Goal: Task Accomplishment & Management: Use online tool/utility

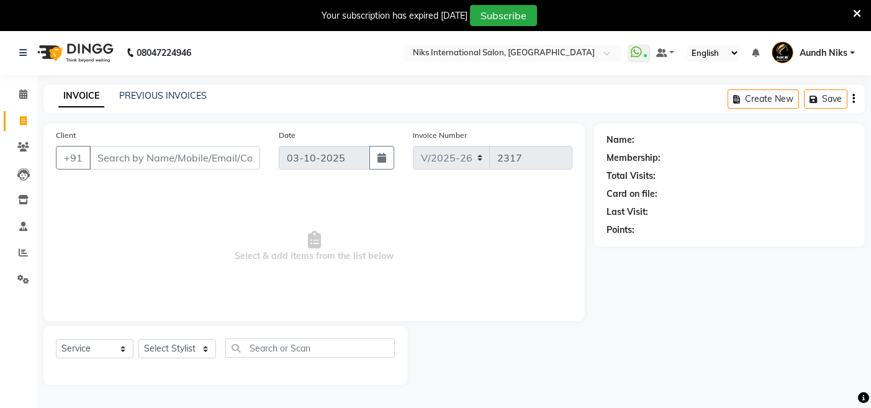
select select "6"
select select "service"
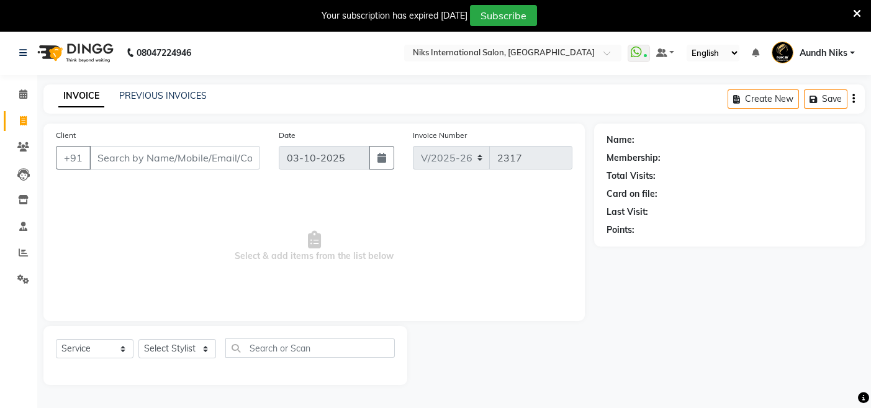
click at [133, 155] on input "Client" at bounding box center [174, 158] width 171 height 24
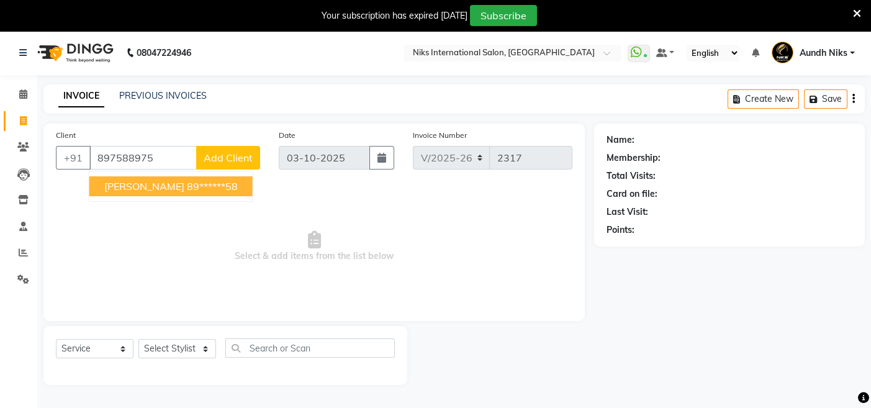
click at [123, 185] on span "[PERSON_NAME]" at bounding box center [144, 186] width 80 height 12
type input "89******58"
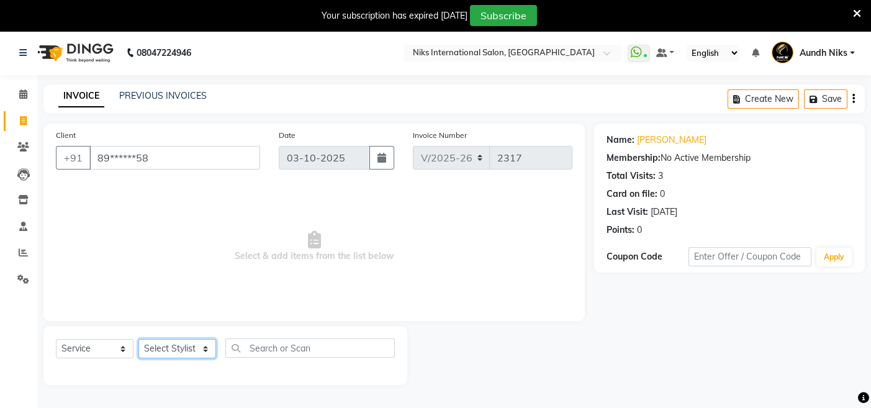
click at [205, 346] on select "Select Stylist [PERSON_NAME] Aundh Niks [PERSON_NAME] Jiya [PERSON_NAME] Mahhi …" at bounding box center [177, 348] width 78 height 19
select select "22944"
click at [138, 339] on select "Select Stylist [PERSON_NAME] Aundh Niks [PERSON_NAME] Jiya [PERSON_NAME] Mahhi …" at bounding box center [177, 348] width 78 height 19
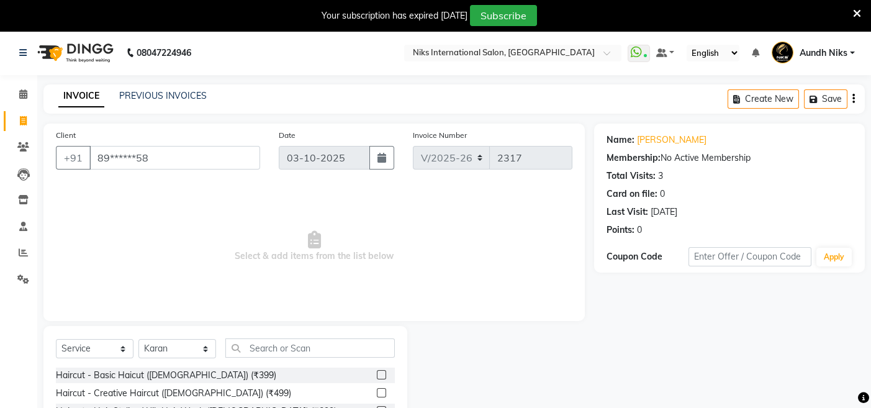
click at [377, 373] on label at bounding box center [381, 374] width 9 height 9
click at [377, 373] on input "checkbox" at bounding box center [381, 375] width 8 height 8
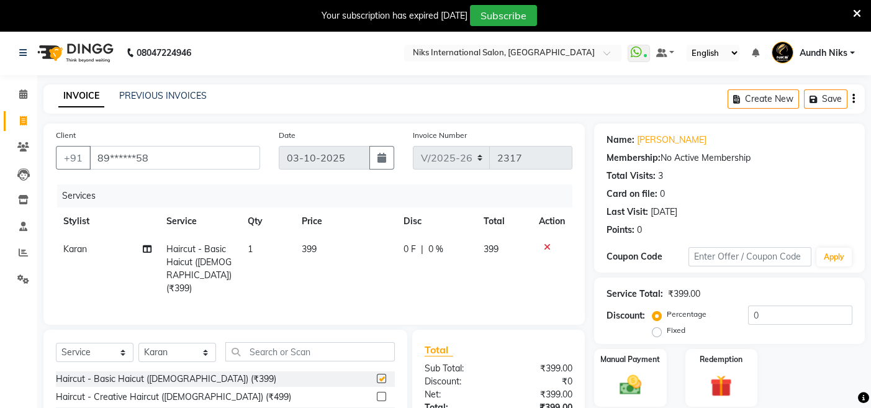
checkbox input "false"
click at [330, 251] on td "399" at bounding box center [345, 268] width 102 height 67
select select "22944"
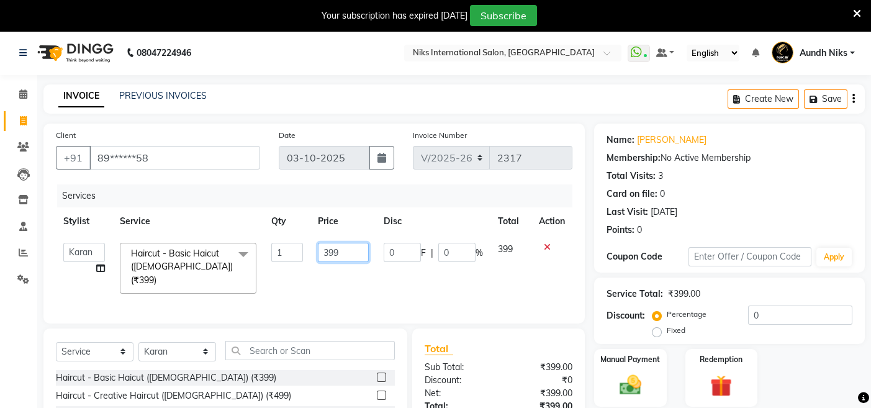
click at [342, 247] on input "399" at bounding box center [343, 252] width 51 height 19
type input "3"
type input "400"
click at [322, 281] on td "400" at bounding box center [343, 268] width 66 height 66
select select "22944"
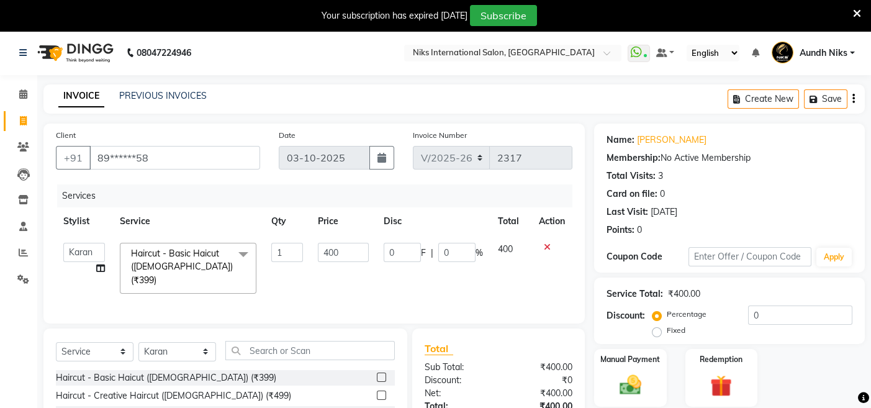
scroll to position [119, 0]
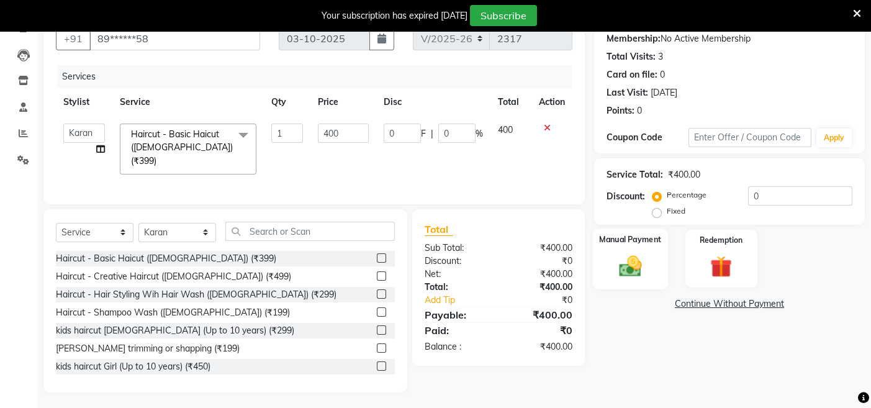
click at [632, 259] on img at bounding box center [629, 266] width 37 height 26
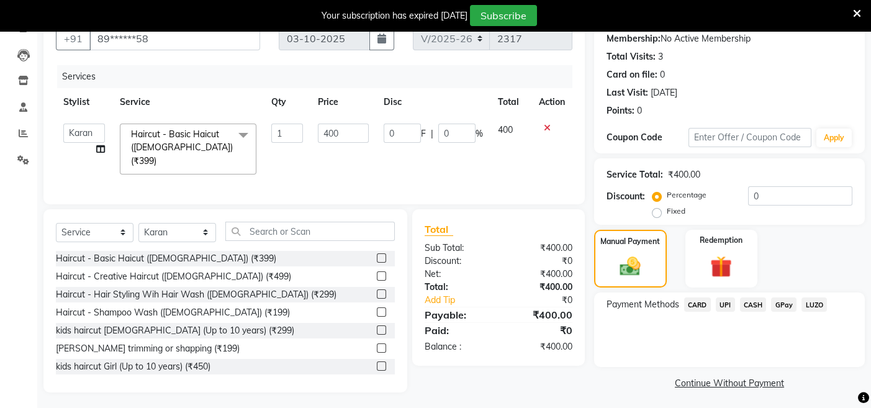
click at [699, 303] on span "CARD" at bounding box center [697, 304] width 27 height 14
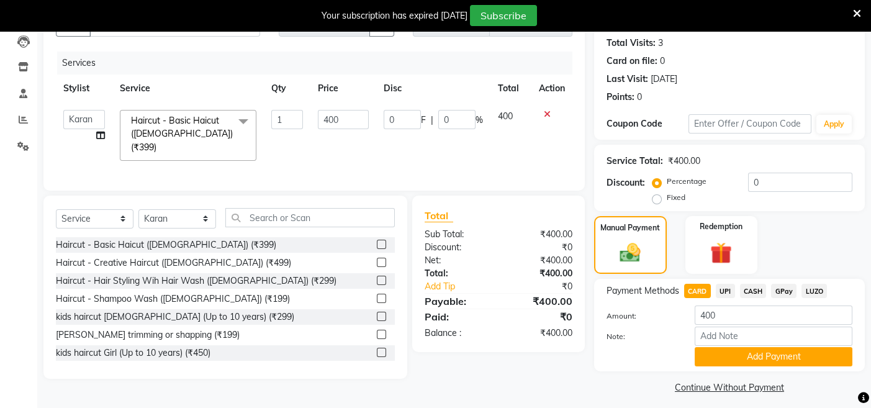
scroll to position [140, 0]
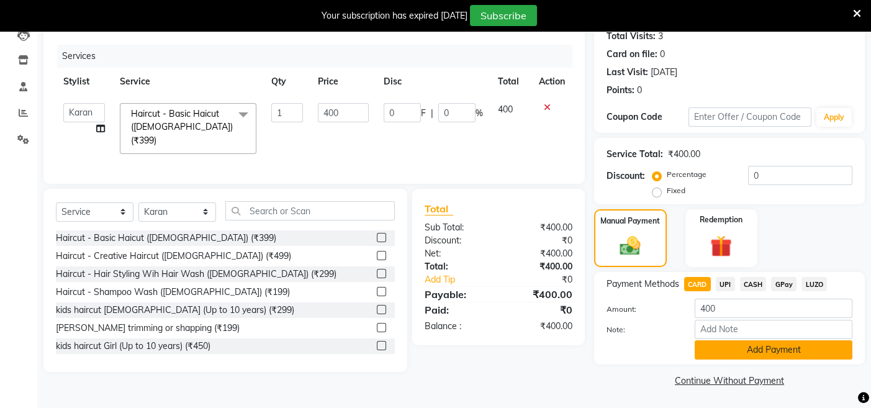
click at [717, 348] on button "Add Payment" at bounding box center [774, 349] width 158 height 19
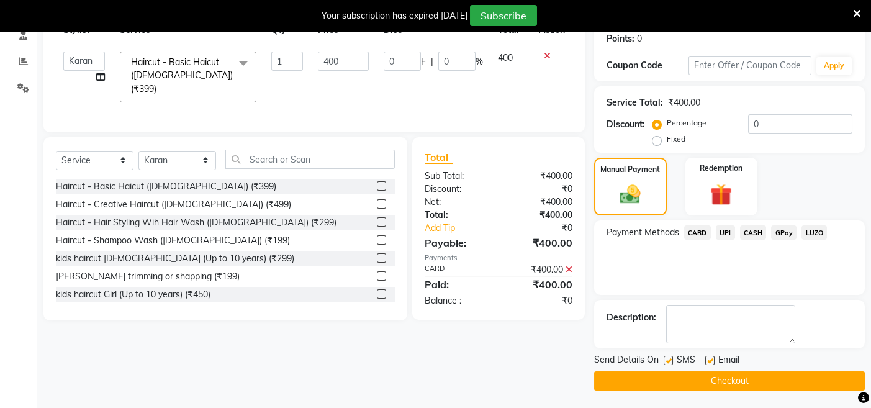
scroll to position [191, 0]
click at [604, 380] on button "Checkout" at bounding box center [729, 380] width 271 height 19
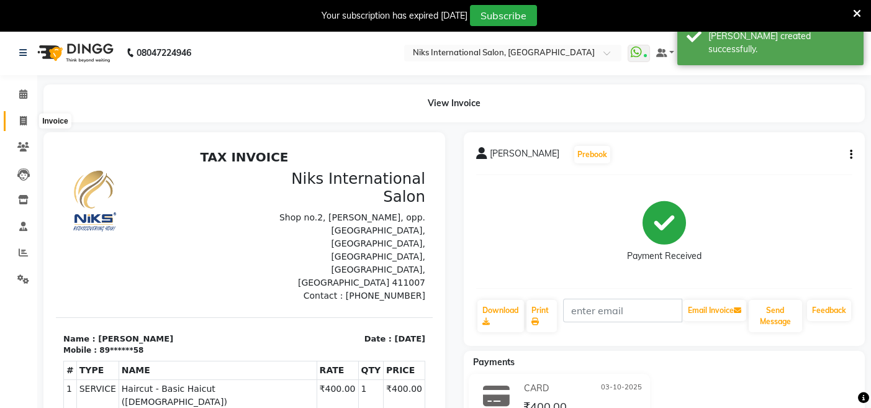
click at [22, 120] on icon at bounding box center [23, 120] width 7 height 9
select select "service"
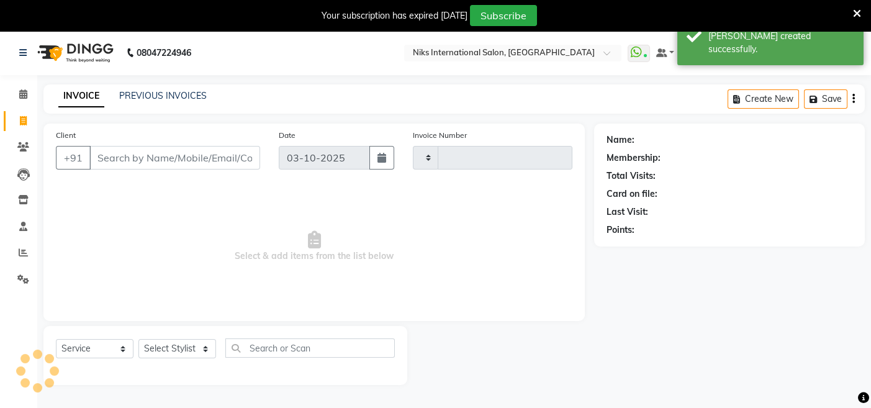
type input "2318"
select select "6"
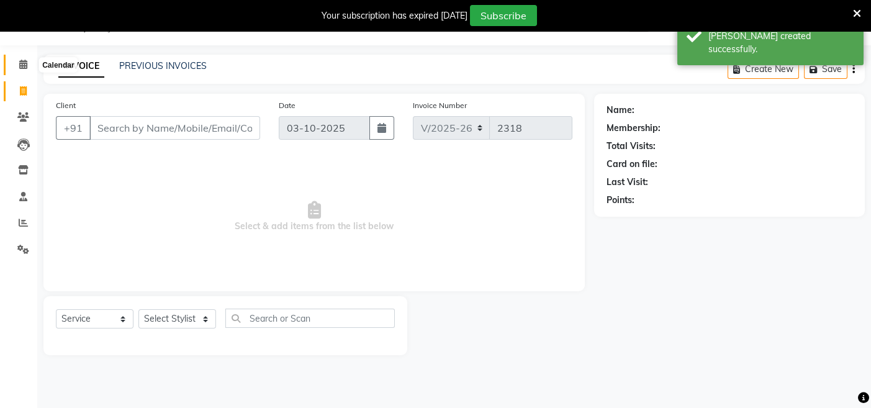
click at [26, 66] on icon at bounding box center [23, 64] width 8 height 9
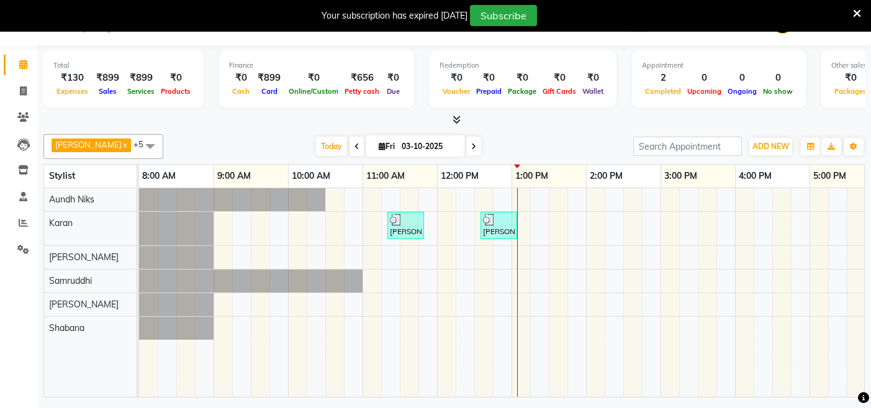
click at [855, 12] on icon at bounding box center [857, 13] width 8 height 11
